Goal: Register for event/course

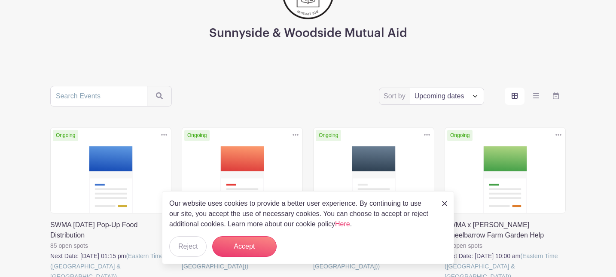
scroll to position [114, 0]
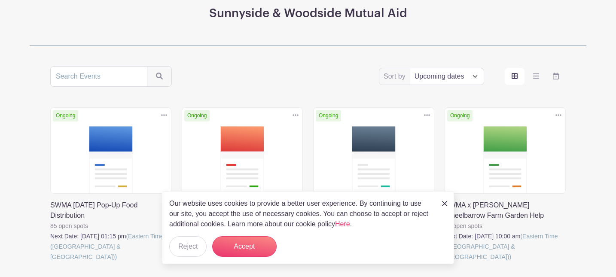
click at [442, 205] on img at bounding box center [444, 203] width 5 height 5
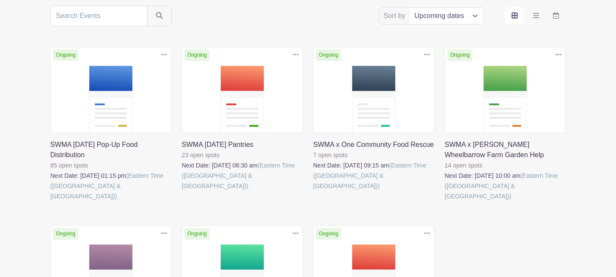
scroll to position [173, 0]
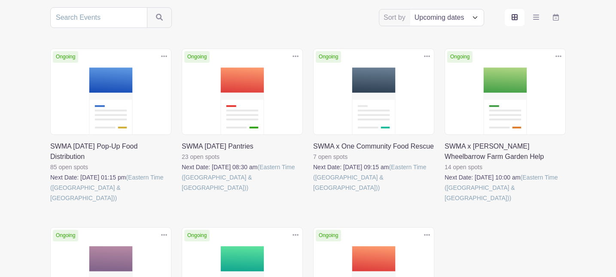
click at [182, 193] on link at bounding box center [182, 193] width 0 height 0
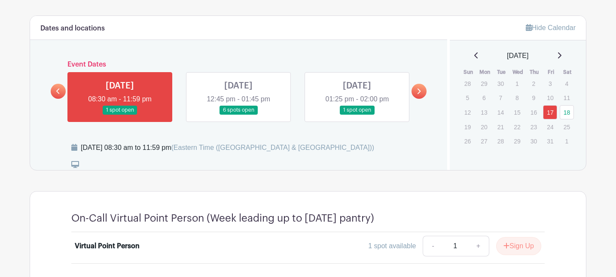
scroll to position [435, 0]
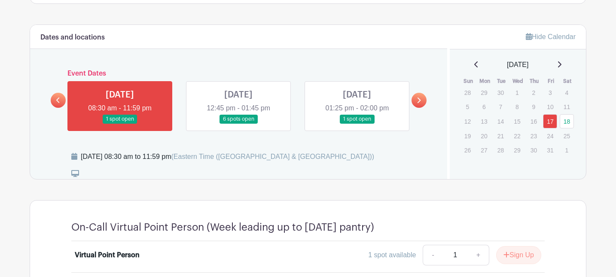
click at [420, 100] on icon at bounding box center [418, 100] width 4 height 6
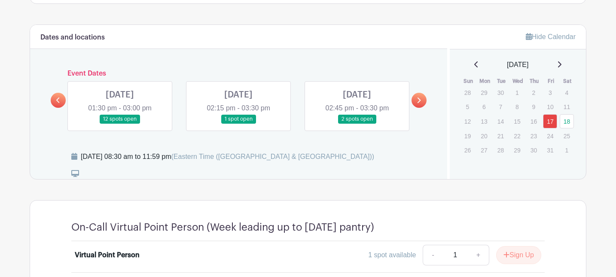
click at [120, 124] on link at bounding box center [120, 124] width 0 height 0
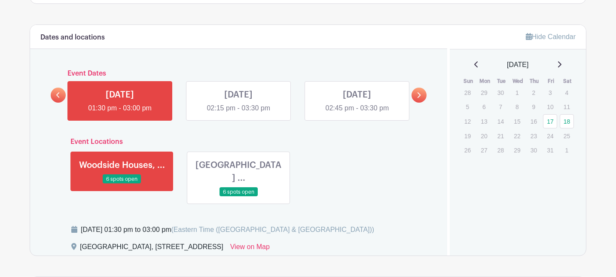
click at [122, 184] on link at bounding box center [122, 184] width 0 height 0
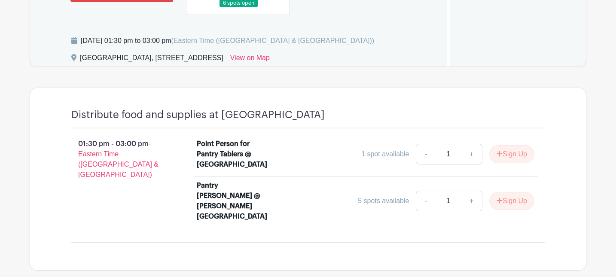
scroll to position [626, 0]
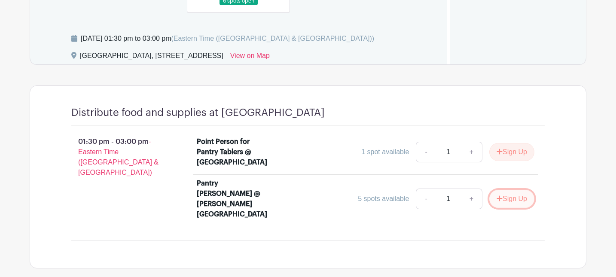
click at [504, 190] on button "Sign Up" at bounding box center [511, 199] width 45 height 18
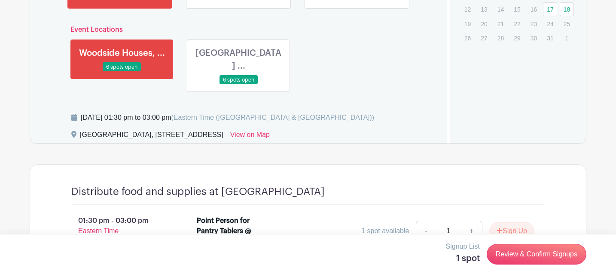
scroll to position [547, 0]
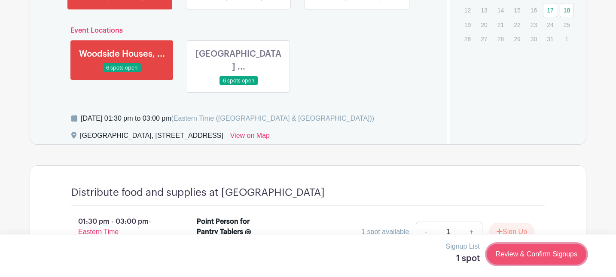
click at [529, 254] on link "Review & Confirm Signups" at bounding box center [536, 254] width 100 height 21
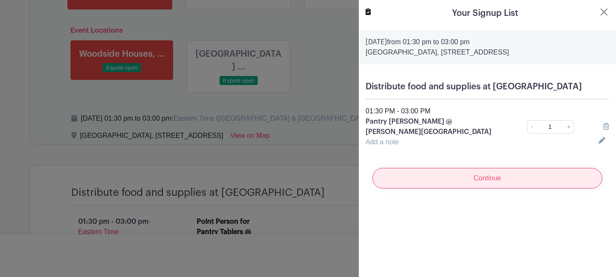
click at [467, 171] on input "Continue" at bounding box center [487, 178] width 230 height 21
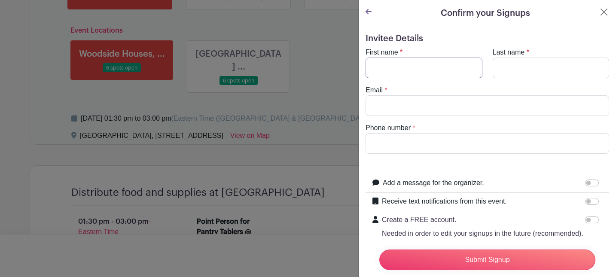
click at [398, 64] on input "First name" at bounding box center [423, 68] width 117 height 21
type input "[PERSON_NAME]"
type input "[PERSON_NAME][EMAIL_ADDRESS][DOMAIN_NAME]"
type input "7189380967"
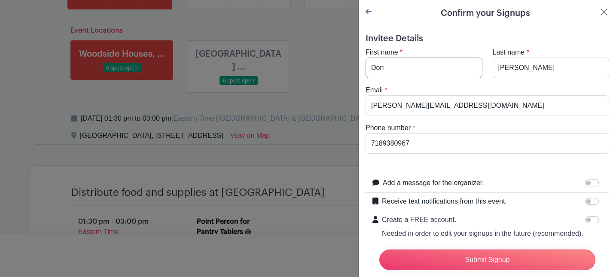
type input "Don"
click at [535, 110] on input "[PERSON_NAME][EMAIL_ADDRESS][DOMAIN_NAME]" at bounding box center [486, 105] width 243 height 21
click at [541, 167] on form "Invitee Details First name * [PERSON_NAME] Last name * [PERSON_NAME] Email * [P…" at bounding box center [486, 165] width 243 height 264
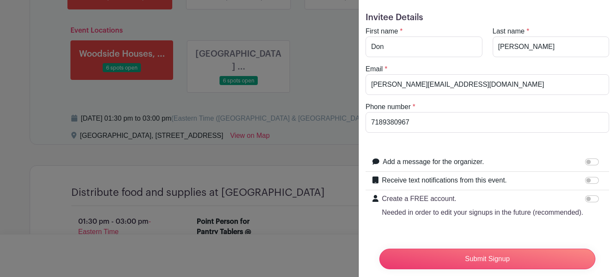
scroll to position [34, 0]
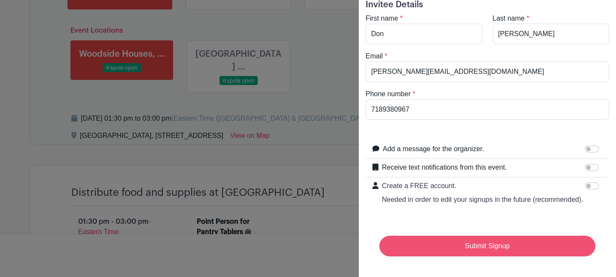
click at [495, 244] on input "Submit Signup" at bounding box center [487, 246] width 216 height 21
